Goal: Information Seeking & Learning: Learn about a topic

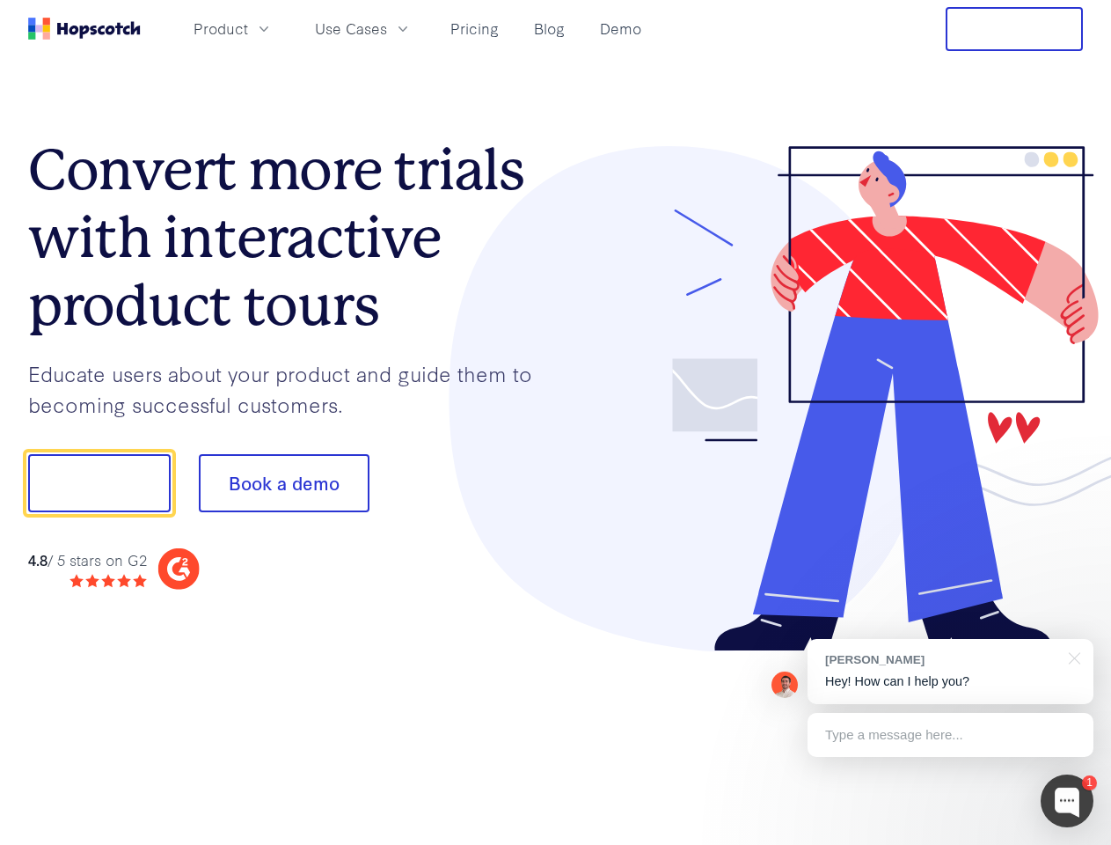
click at [556, 422] on div at bounding box center [820, 399] width 528 height 506
click at [248, 28] on span "Product" at bounding box center [221, 29] width 55 height 22
click at [387, 28] on span "Use Cases" at bounding box center [351, 29] width 72 height 22
click at [1015, 29] on button "Free Trial" at bounding box center [1014, 29] width 137 height 44
click at [99, 483] on button "Show me!" at bounding box center [99, 483] width 143 height 58
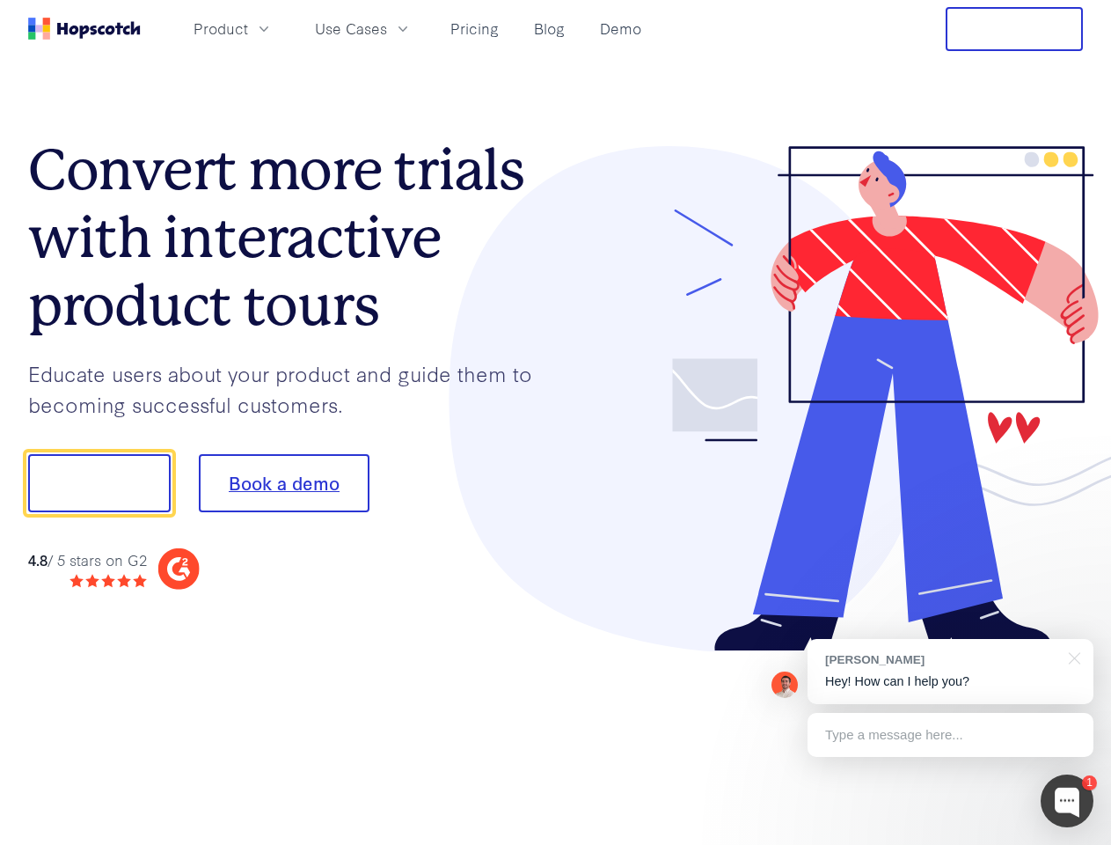
click at [283, 483] on button "Book a demo" at bounding box center [284, 483] width 171 height 58
click at [1067, 801] on div at bounding box center [1067, 800] width 53 height 53
click at [950, 671] on div "[PERSON_NAME] Hey! How can I help you?" at bounding box center [951, 671] width 286 height 65
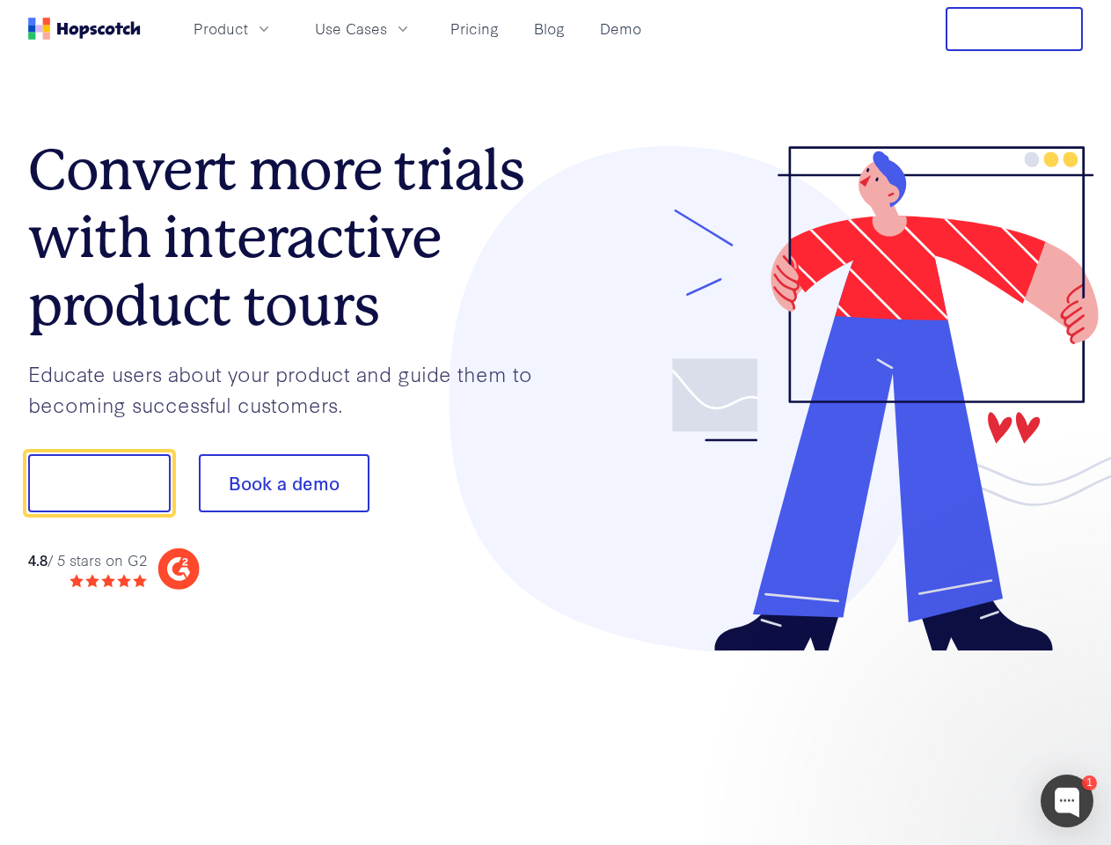
click at [1072, 656] on div at bounding box center [929, 480] width 330 height 587
click at [950, 735] on div at bounding box center [929, 598] width 330 height 351
